Goal: Task Accomplishment & Management: Manage account settings

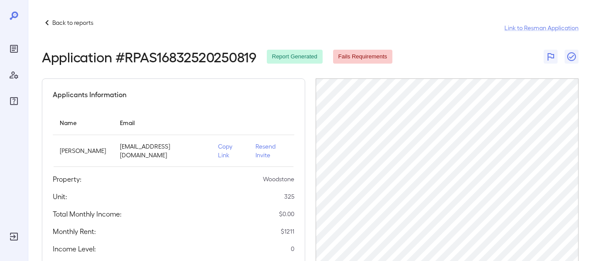
click at [17, 73] on icon "Manage Users" at bounding box center [14, 75] width 10 height 10
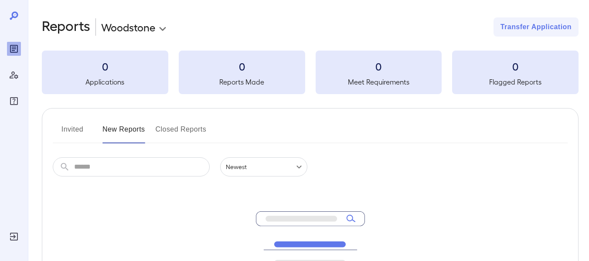
click at [17, 237] on icon "Log Out" at bounding box center [14, 237] width 8 height 8
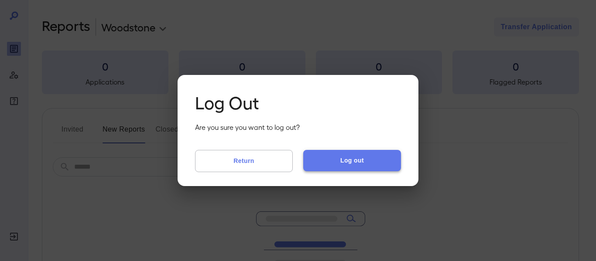
click at [309, 160] on button "Log out" at bounding box center [352, 160] width 98 height 21
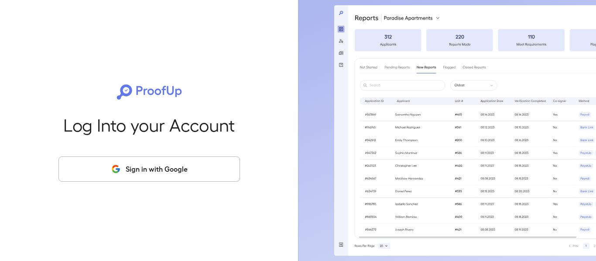
click at [187, 177] on button "Sign in with Google" at bounding box center [149, 169] width 182 height 25
